Goal: Transaction & Acquisition: Purchase product/service

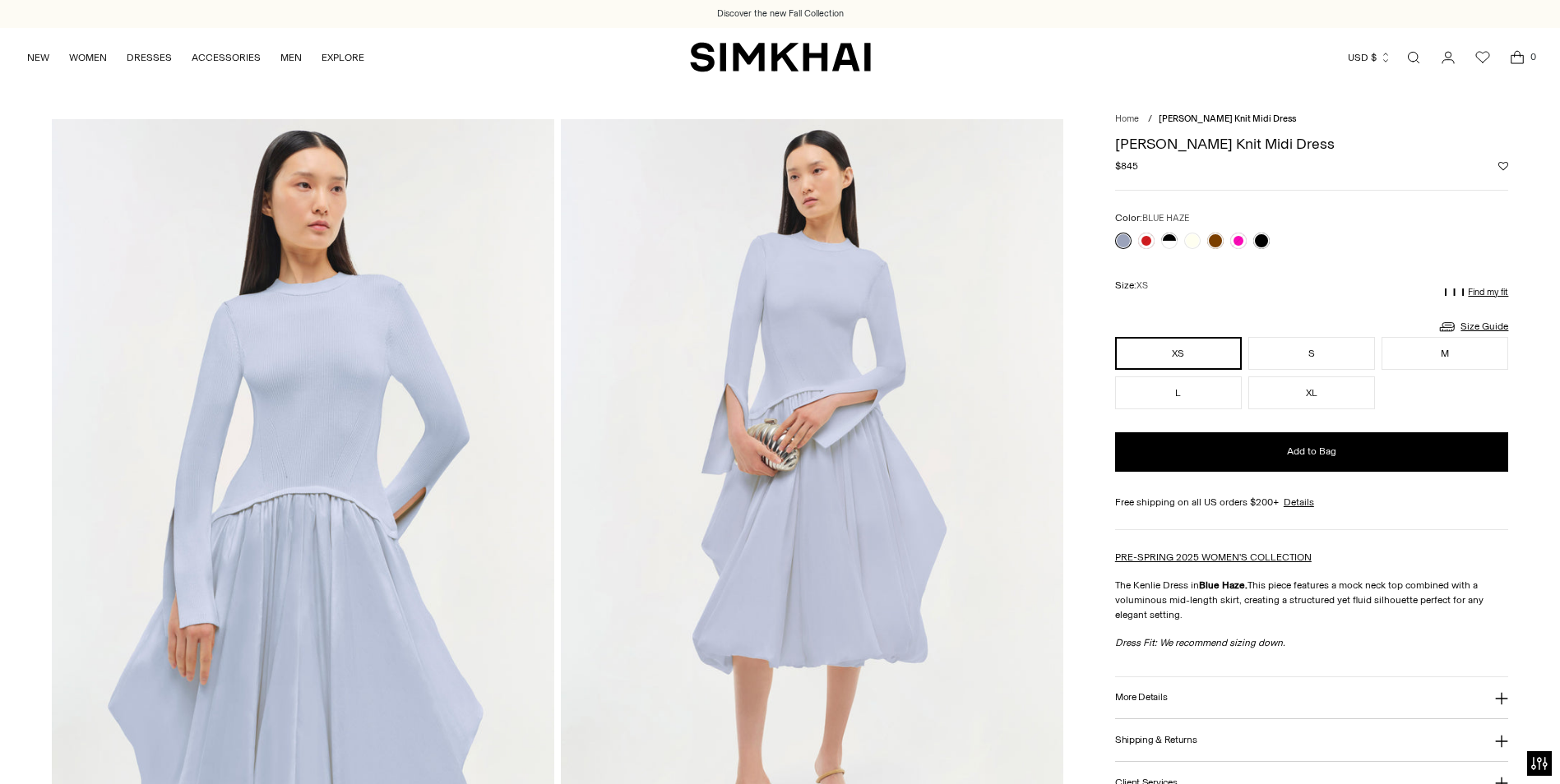
click at [1415, 52] on link "Open search modal" at bounding box center [1414, 57] width 33 height 33
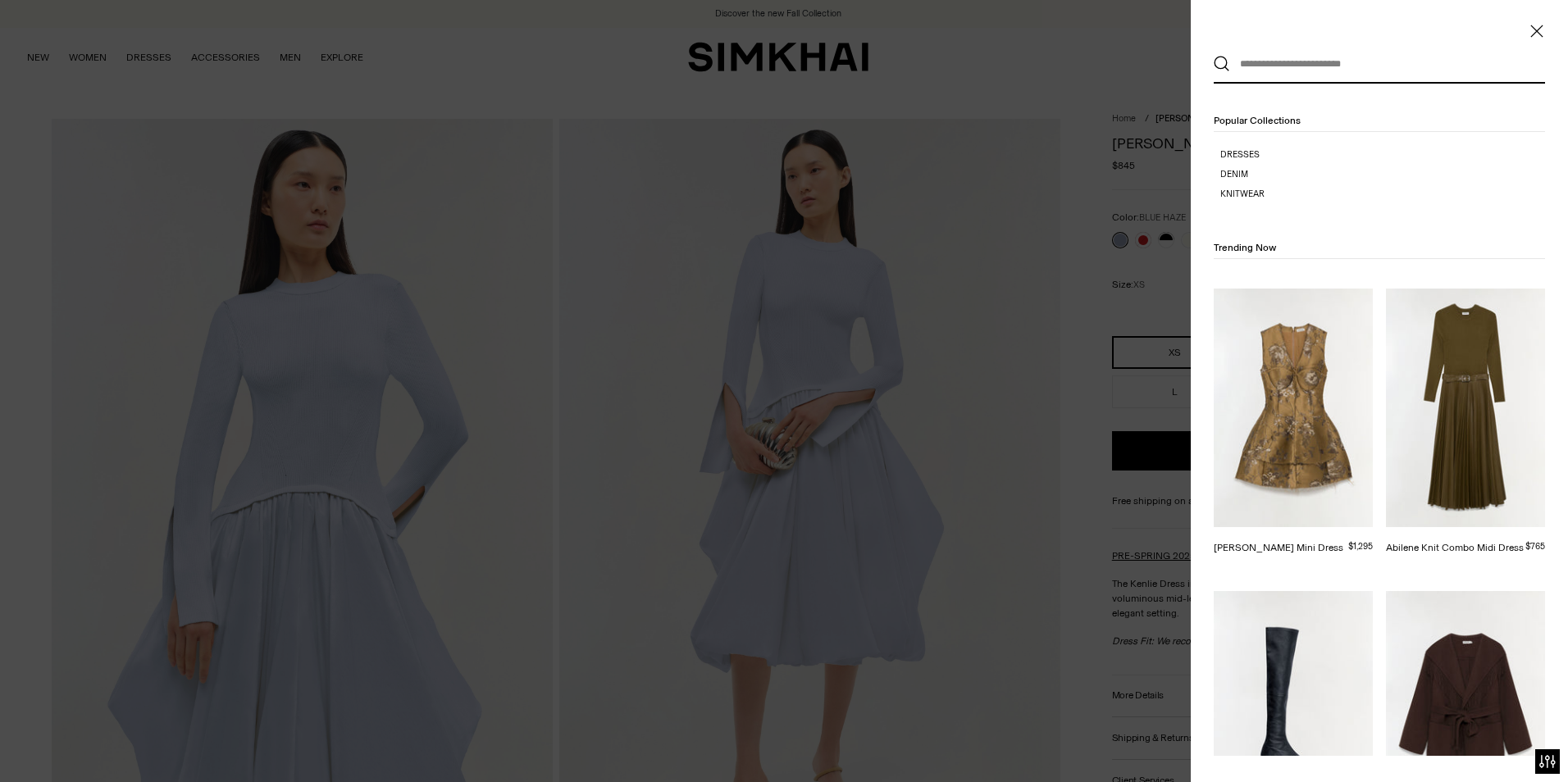
click at [1378, 64] on input "text" at bounding box center [1375, 64] width 291 height 36
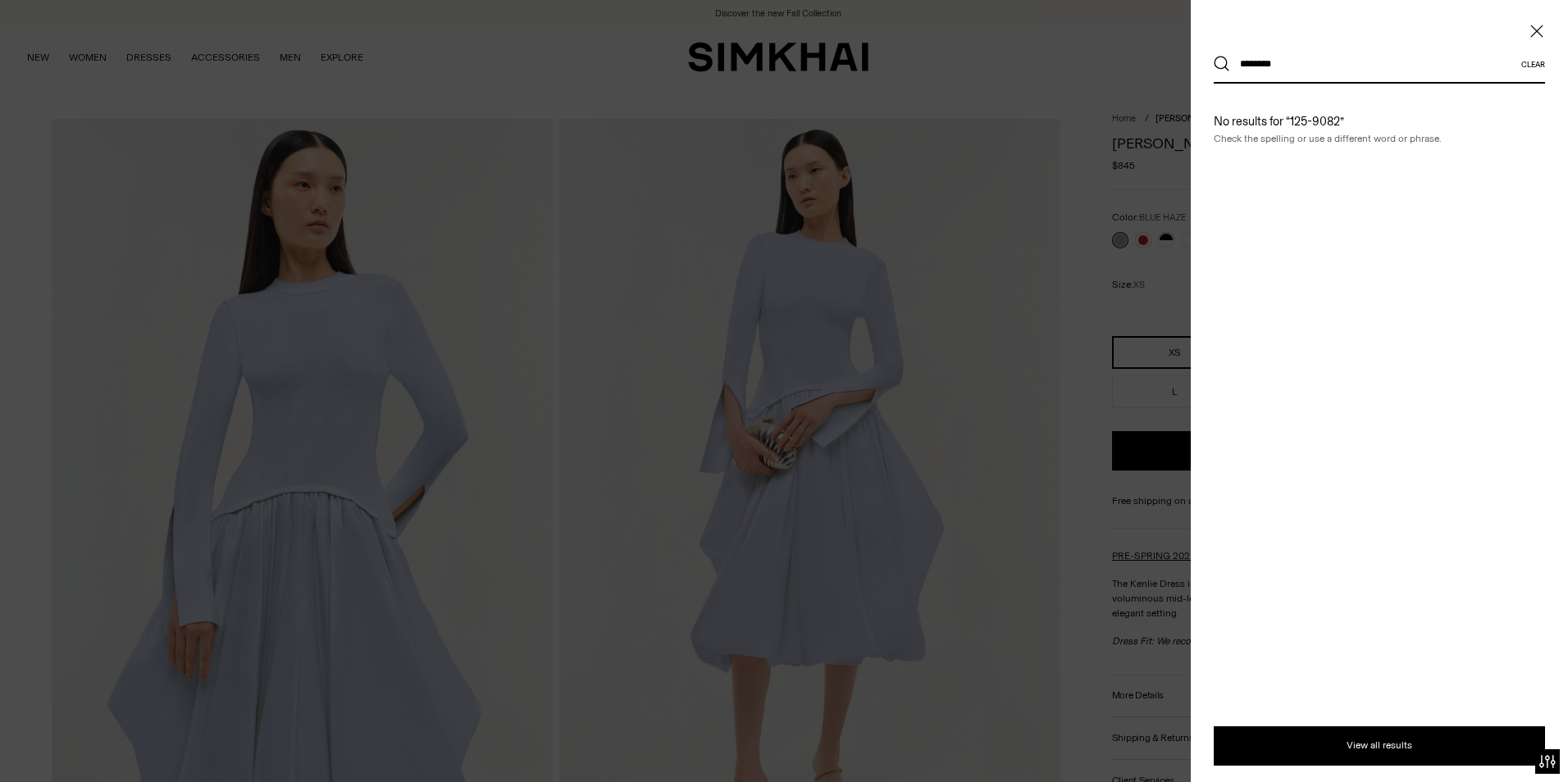
type input "********"
click at [1214, 56] on button "Search" at bounding box center [1221, 64] width 16 height 16
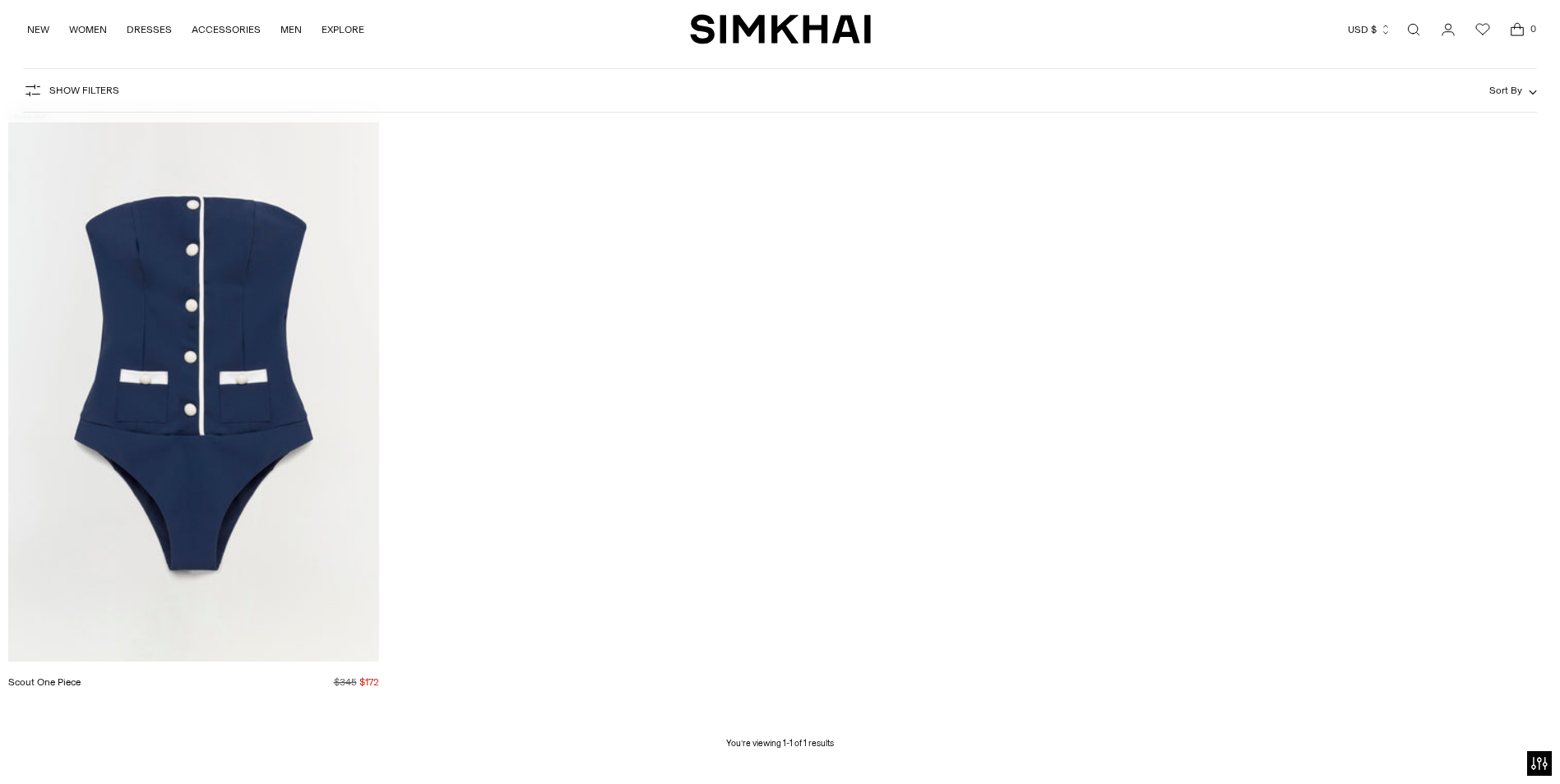
scroll to position [247, 0]
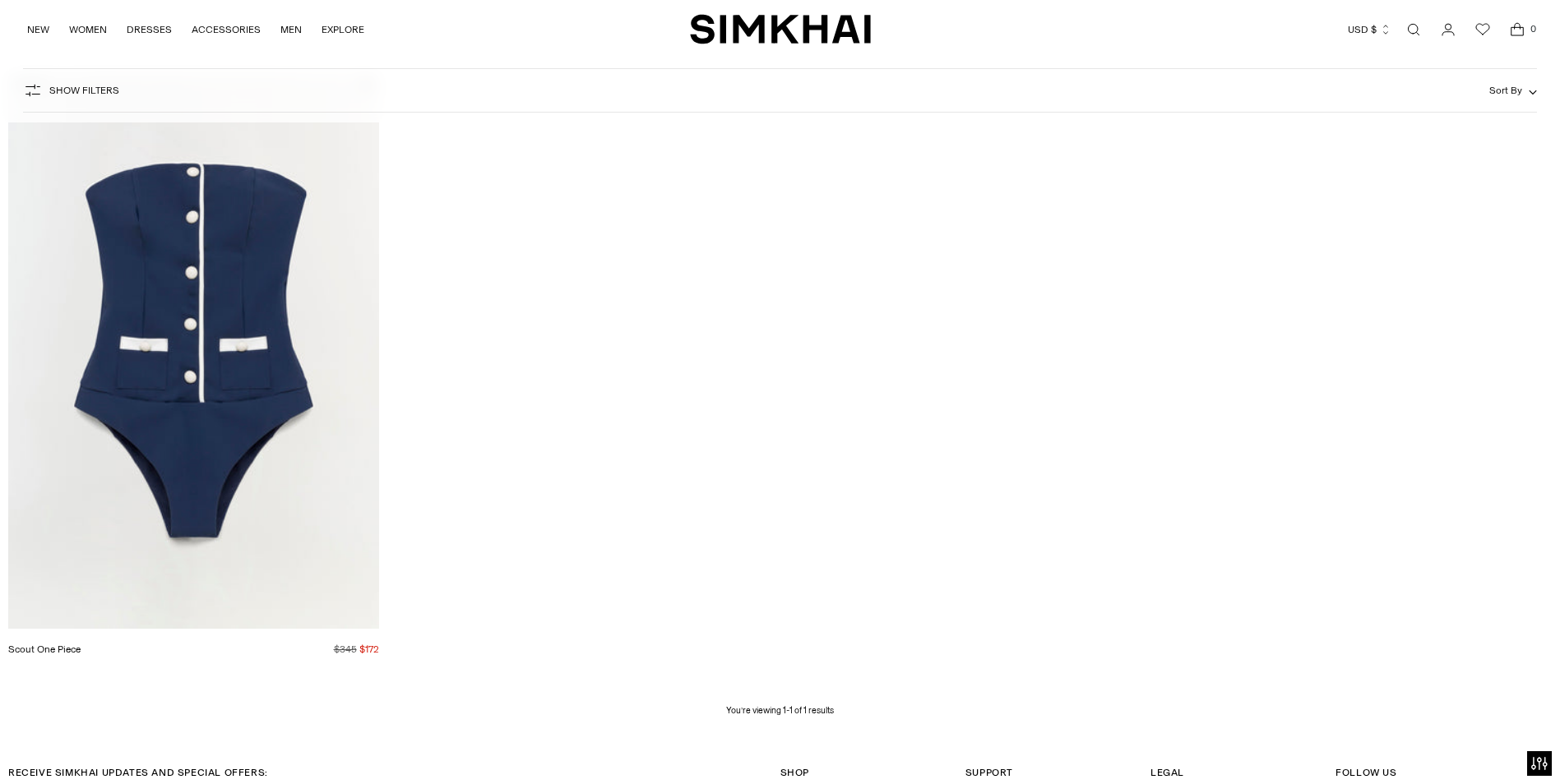
click at [80, 644] on link "Scout One Piece" at bounding box center [44, 649] width 73 height 12
